Goal: Navigation & Orientation: Find specific page/section

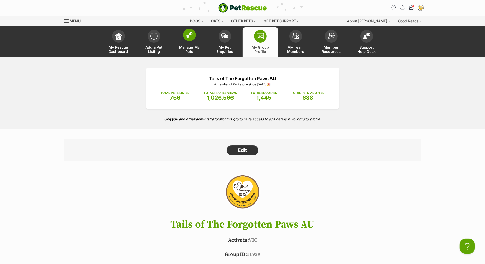
click at [190, 41] on span at bounding box center [189, 35] width 13 height 13
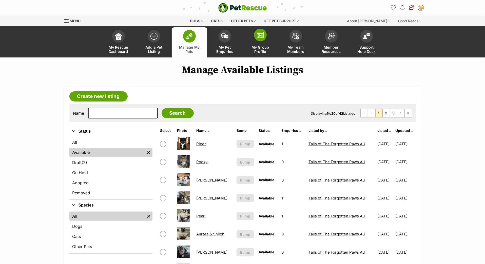
click at [260, 38] on img at bounding box center [260, 35] width 7 height 6
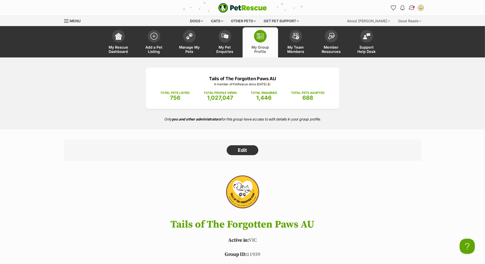
click at [408, 9] on img "Conversations" at bounding box center [411, 8] width 7 height 7
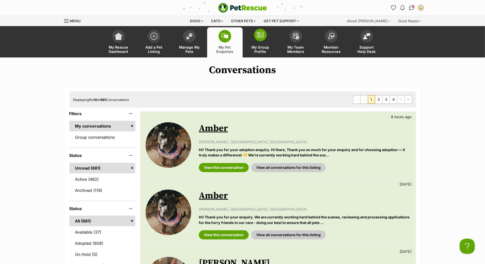
click at [260, 41] on span at bounding box center [260, 35] width 13 height 13
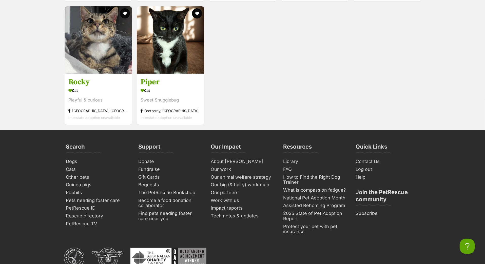
scroll to position [1706, 0]
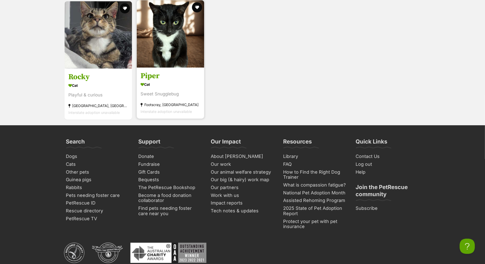
click at [156, 81] on h3 "Piper" at bounding box center [170, 76] width 60 height 10
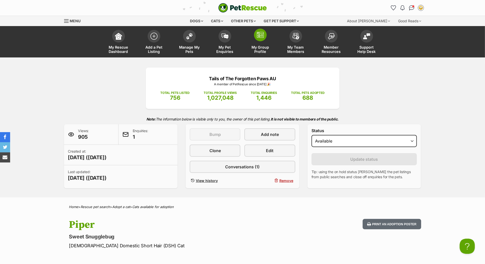
click at [259, 38] on img at bounding box center [260, 35] width 7 height 6
